Goal: Information Seeking & Learning: Learn about a topic

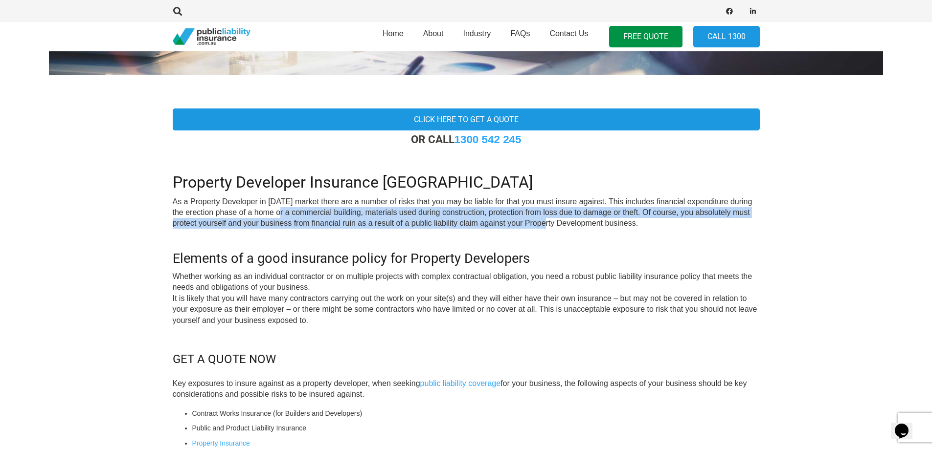
drag, startPoint x: 277, startPoint y: 214, endPoint x: 543, endPoint y: 226, distance: 266.3
click at [543, 226] on p "As a Property Developer in [DATE] market there are a number of risks that you m…" at bounding box center [466, 213] width 587 height 33
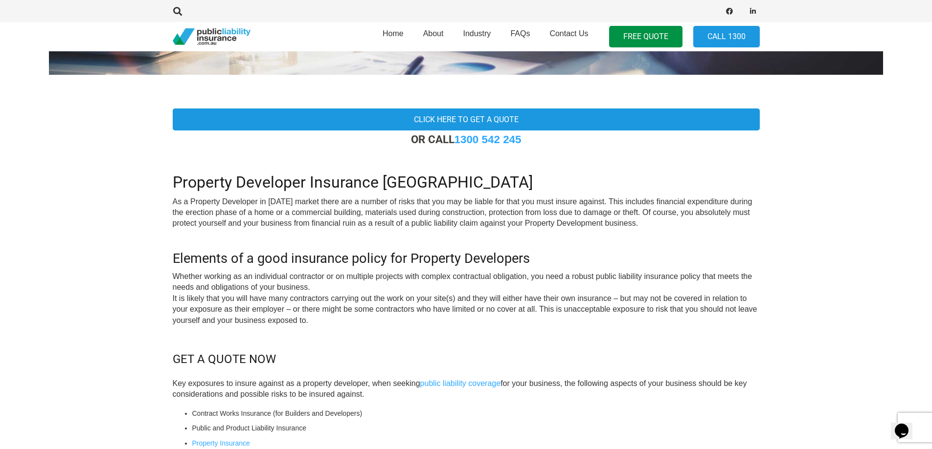
click at [559, 224] on p "As a Property Developer in [DATE] market there are a number of risks that you m…" at bounding box center [466, 213] width 587 height 33
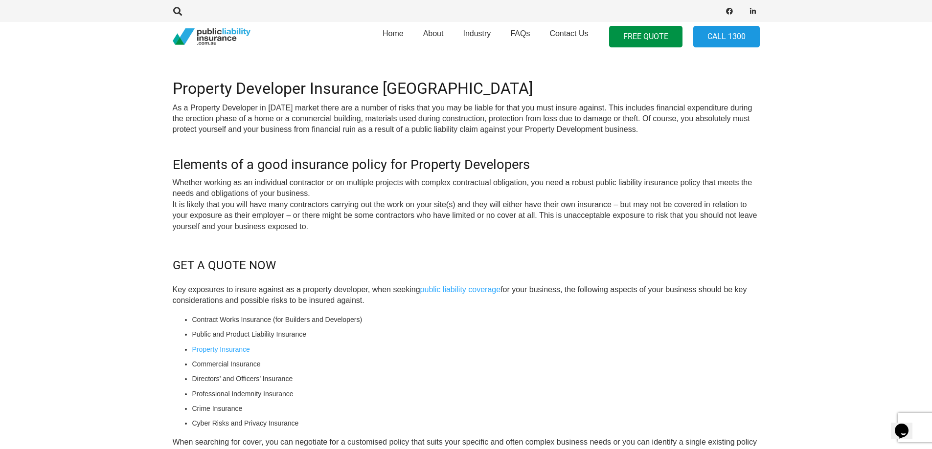
scroll to position [342, 0]
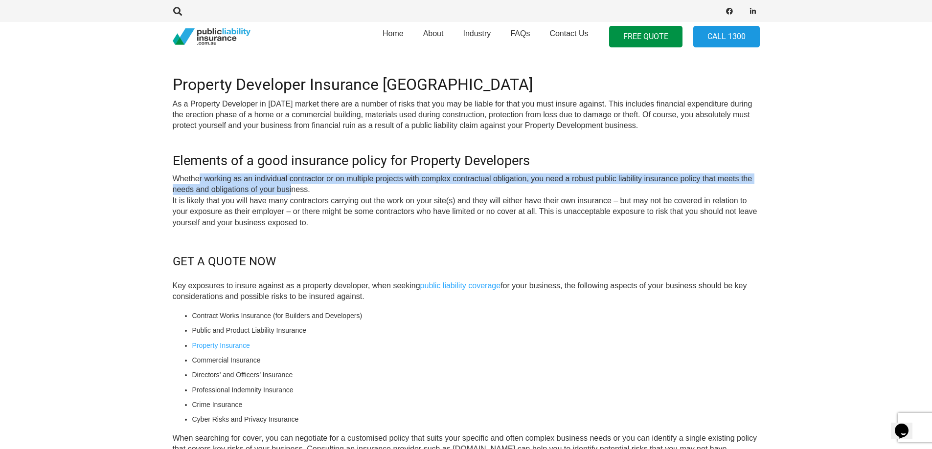
drag, startPoint x: 199, startPoint y: 177, endPoint x: 292, endPoint y: 189, distance: 94.1
click at [292, 189] on p "Whether working as an individual contractor or on multiple projects with comple…" at bounding box center [466, 201] width 587 height 55
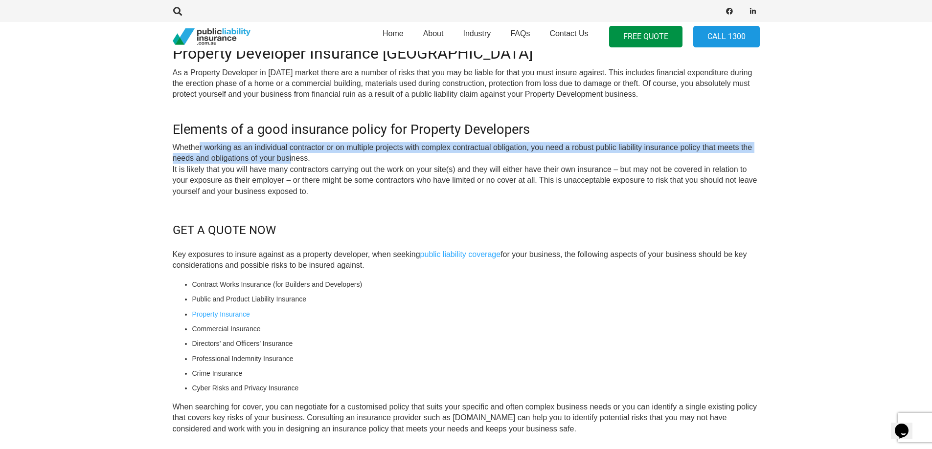
scroll to position [391, 0]
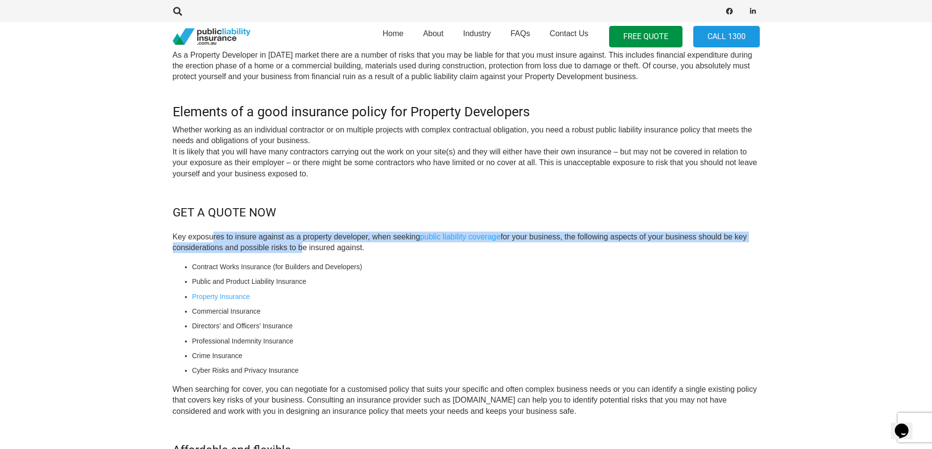
drag, startPoint x: 213, startPoint y: 239, endPoint x: 298, endPoint y: 244, distance: 85.2
click at [298, 244] on p "Key exposures to insure against as a property developer, when seeking public li…" at bounding box center [466, 243] width 587 height 22
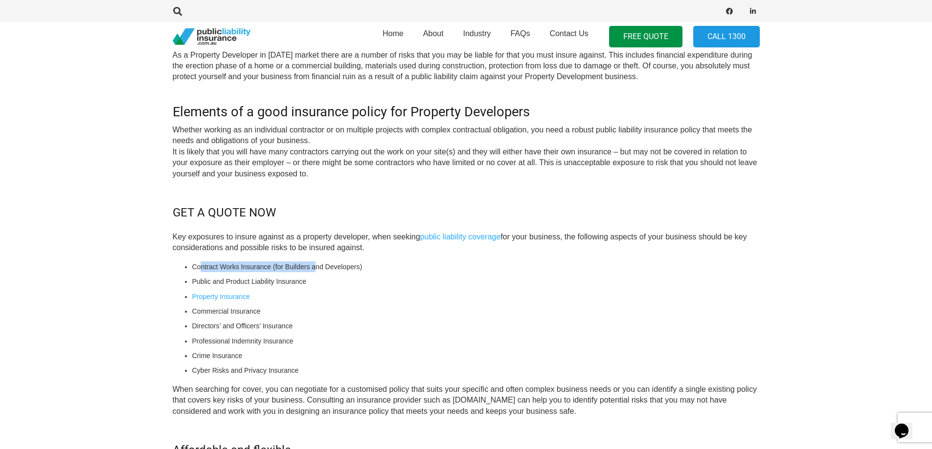
drag, startPoint x: 200, startPoint y: 264, endPoint x: 314, endPoint y: 264, distance: 114.4
click at [314, 264] on li "Contract Works Insurance (for Builders and Developers)" at bounding box center [475, 267] width 567 height 11
click at [321, 262] on li "Contract Works Insurance (for Builders and Developers)" at bounding box center [475, 267] width 567 height 11
